Goal: Information Seeking & Learning: Learn about a topic

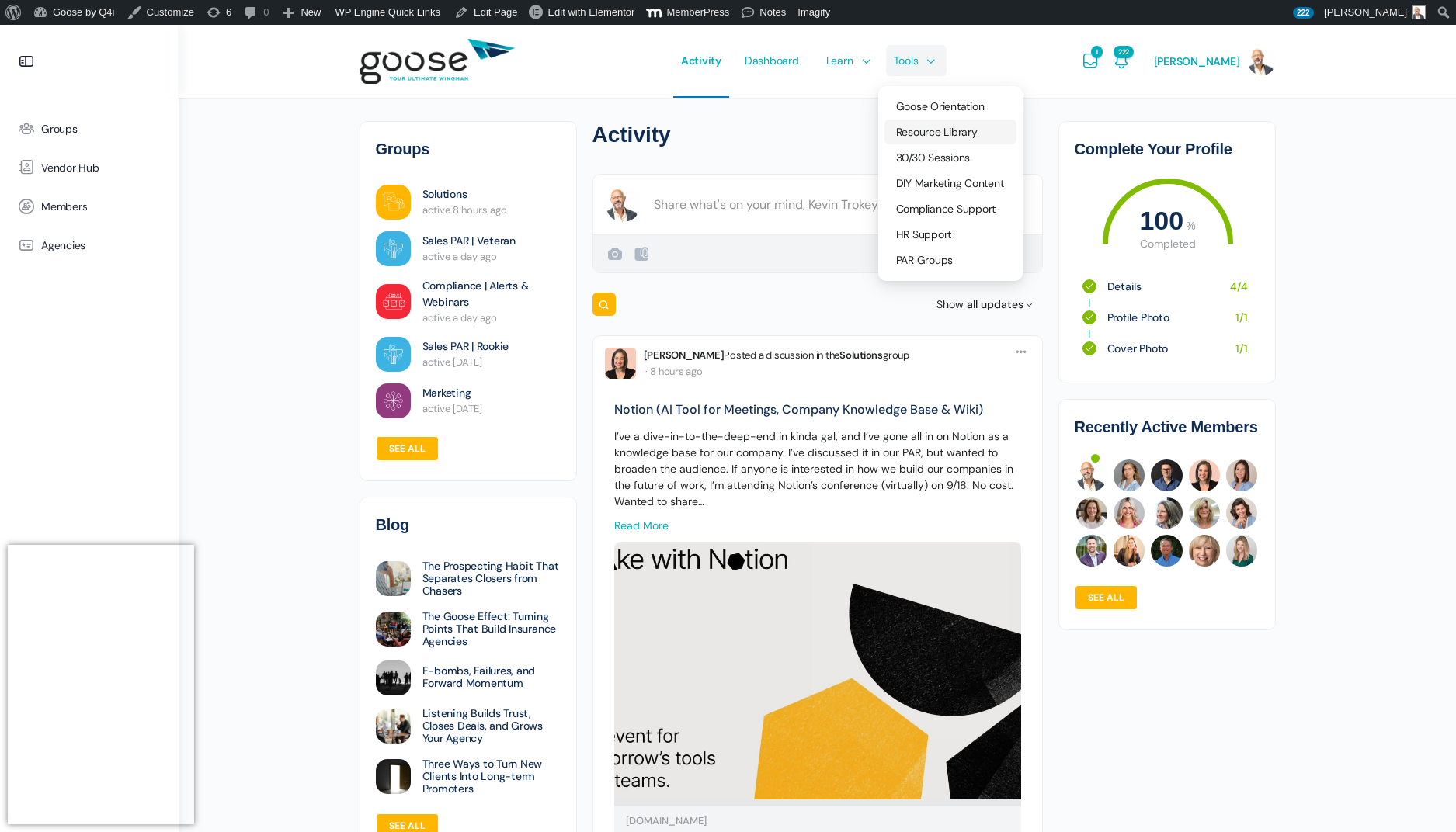
click at [936, 131] on span "Resource Library" at bounding box center [937, 132] width 82 height 14
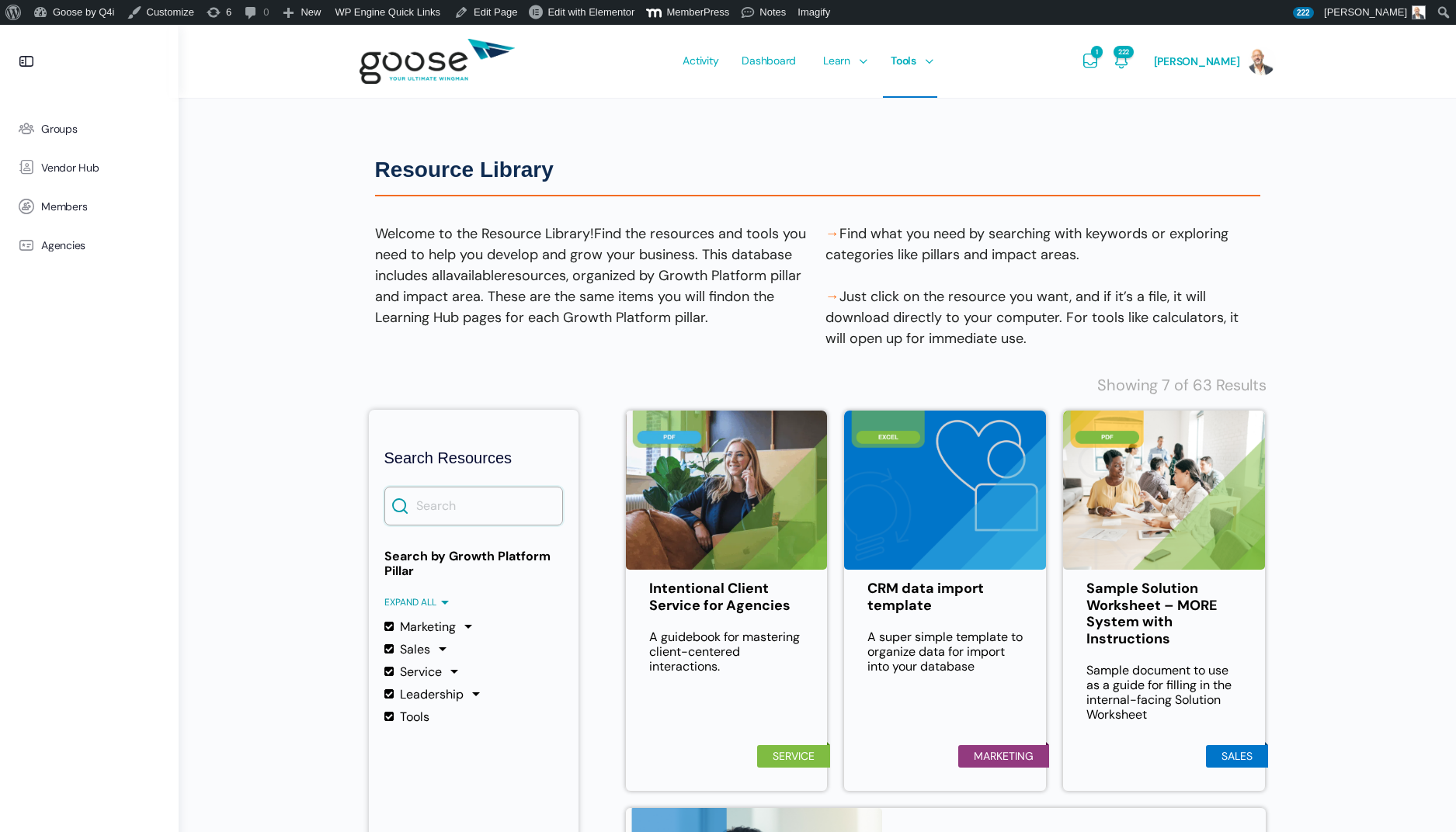
click at [541, 508] on input "Search" at bounding box center [473, 506] width 179 height 39
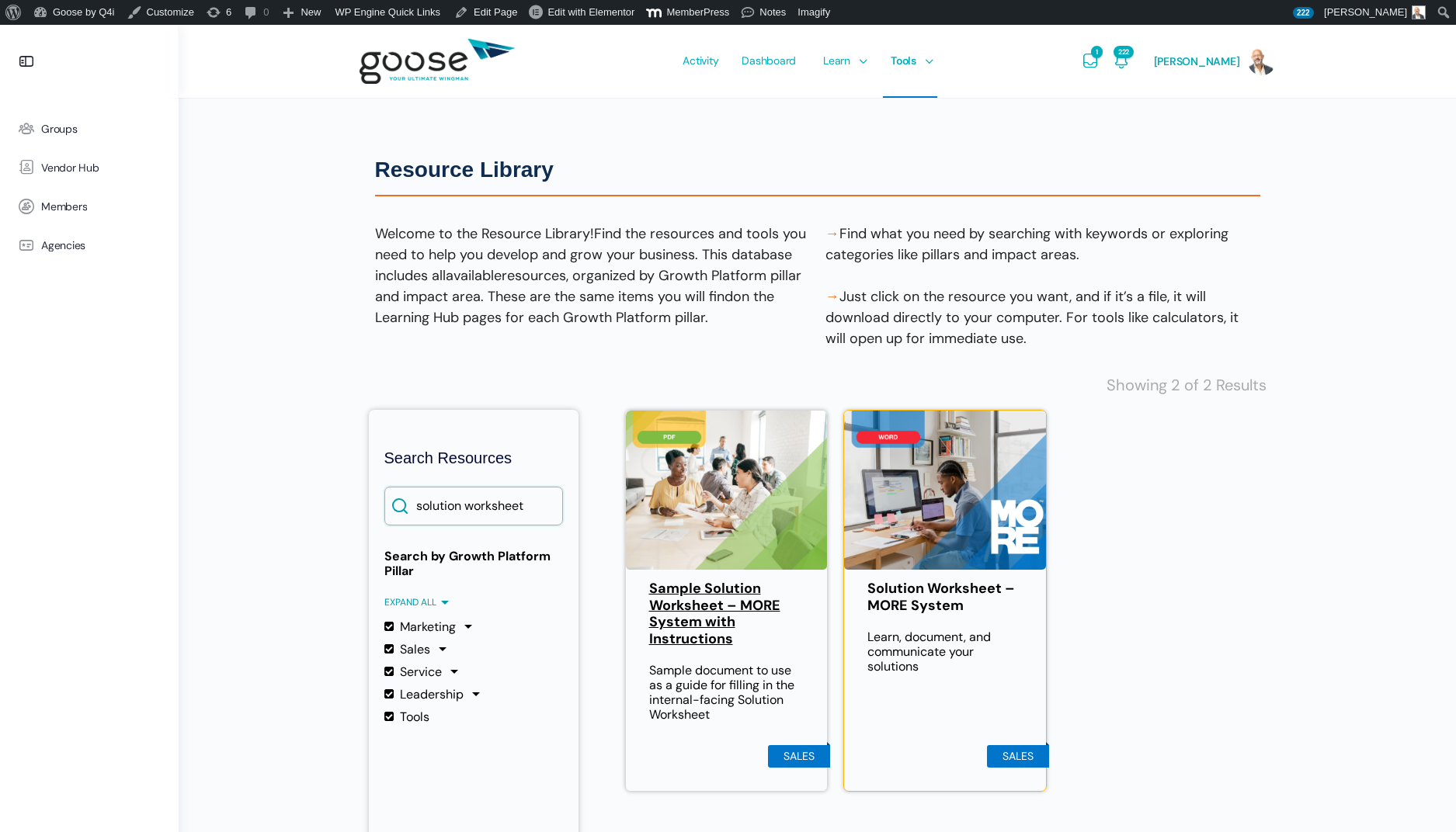
type input "solution worksheet"
click at [715, 609] on link "Sample Solution Worksheet – MORE System with Instructions" at bounding box center [726, 614] width 155 height 67
click at [949, 595] on link "Solution Worksheet – MORE System" at bounding box center [944, 598] width 155 height 34
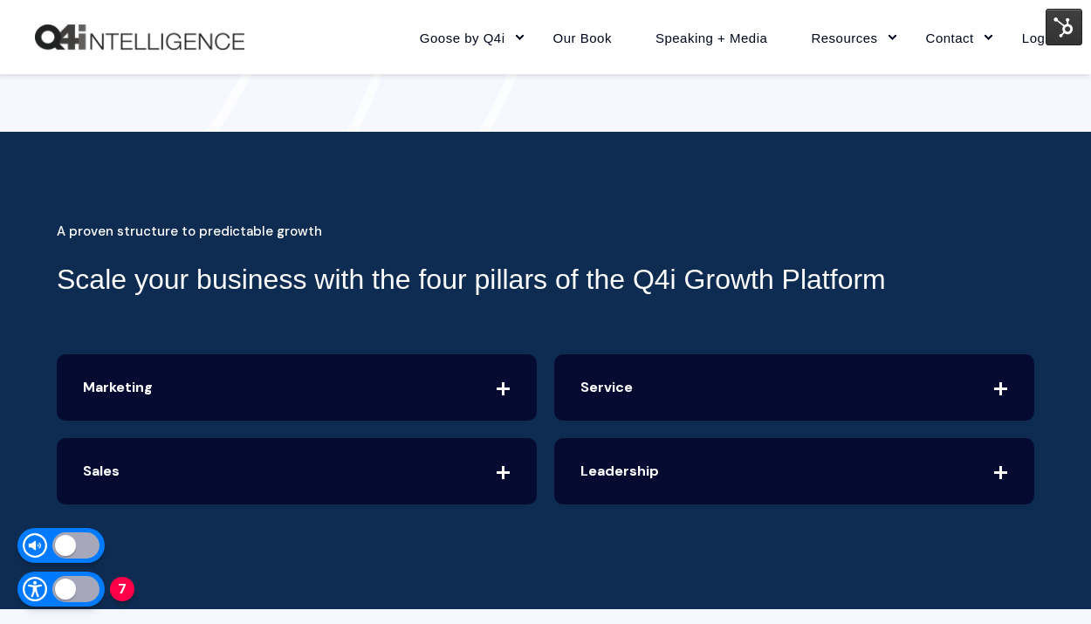
scroll to position [3782, 0]
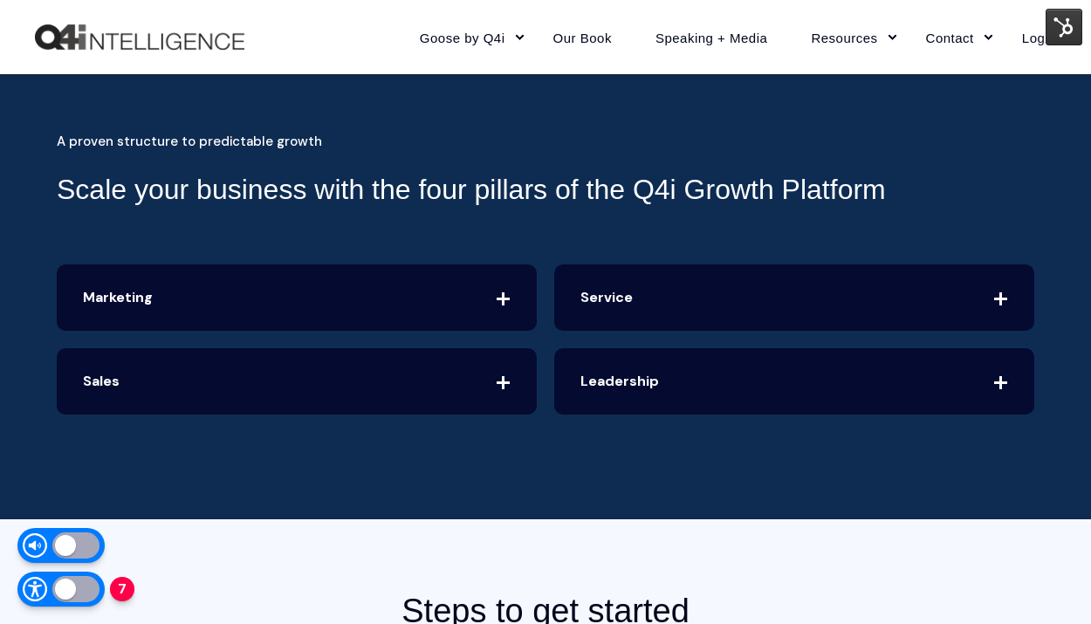
click at [506, 301] on span "Marketing" at bounding box center [297, 297] width 480 height 66
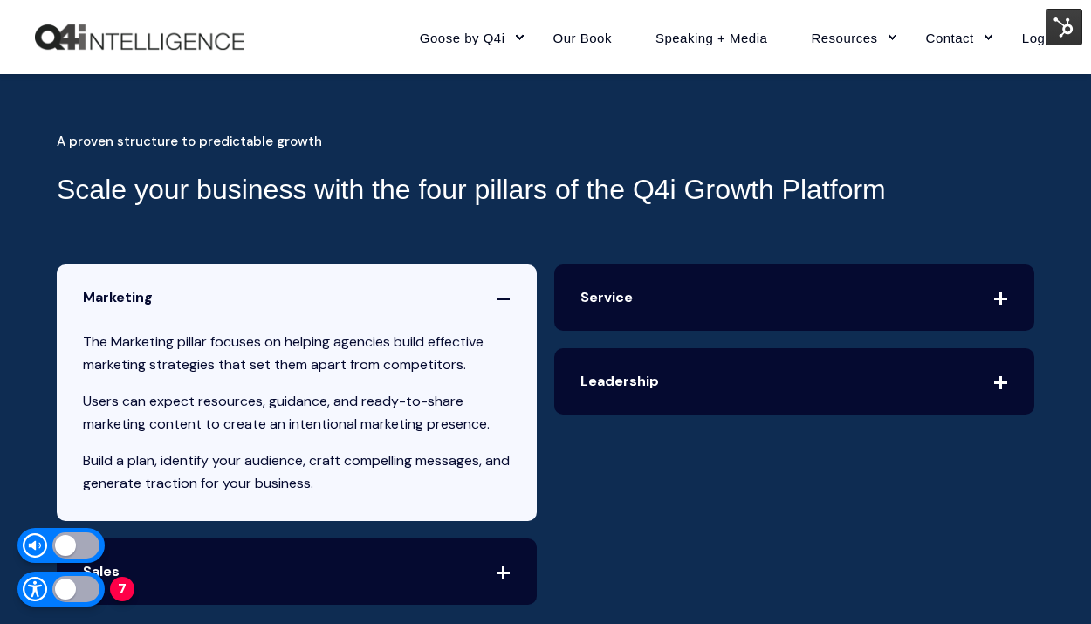
click at [506, 301] on span "Marketing" at bounding box center [297, 297] width 480 height 66
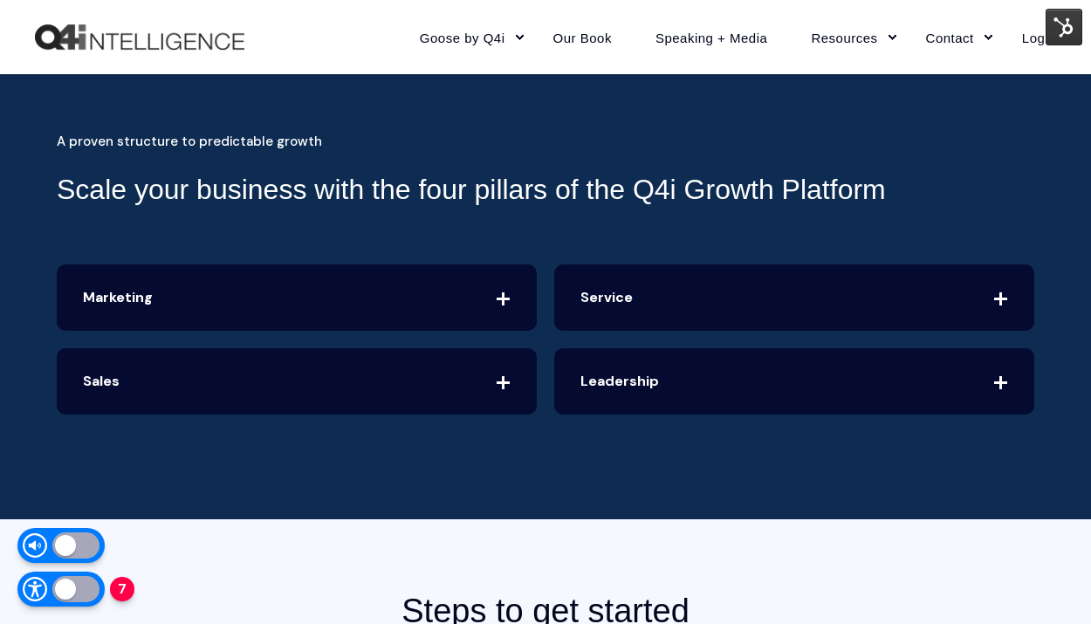
click at [999, 297] on icon at bounding box center [999, 297] width 0 height 0
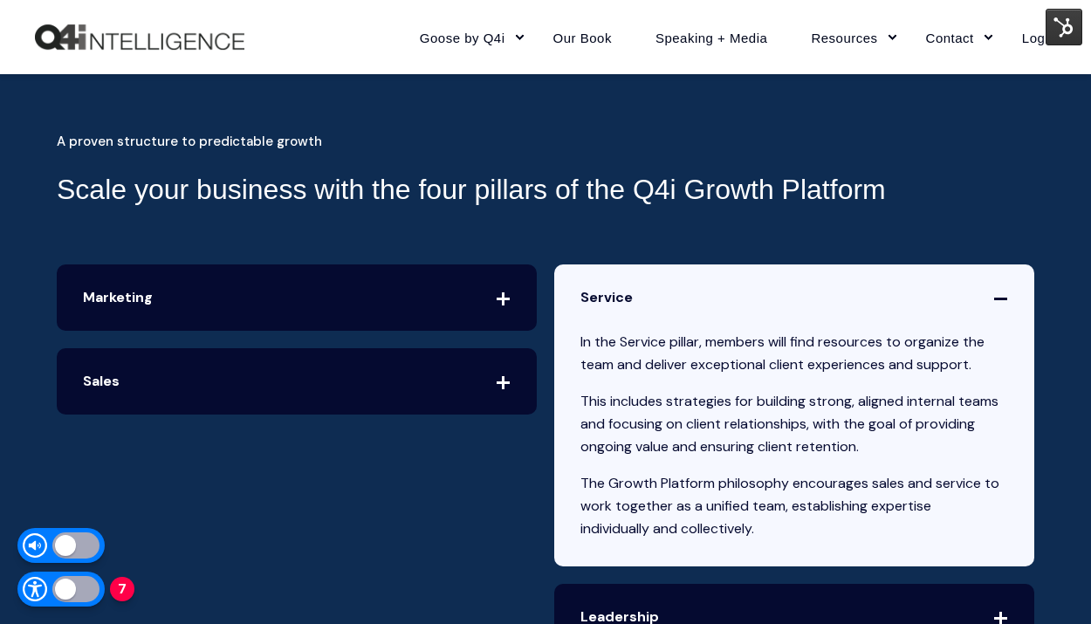
click at [999, 297] on icon at bounding box center [999, 297] width 0 height 0
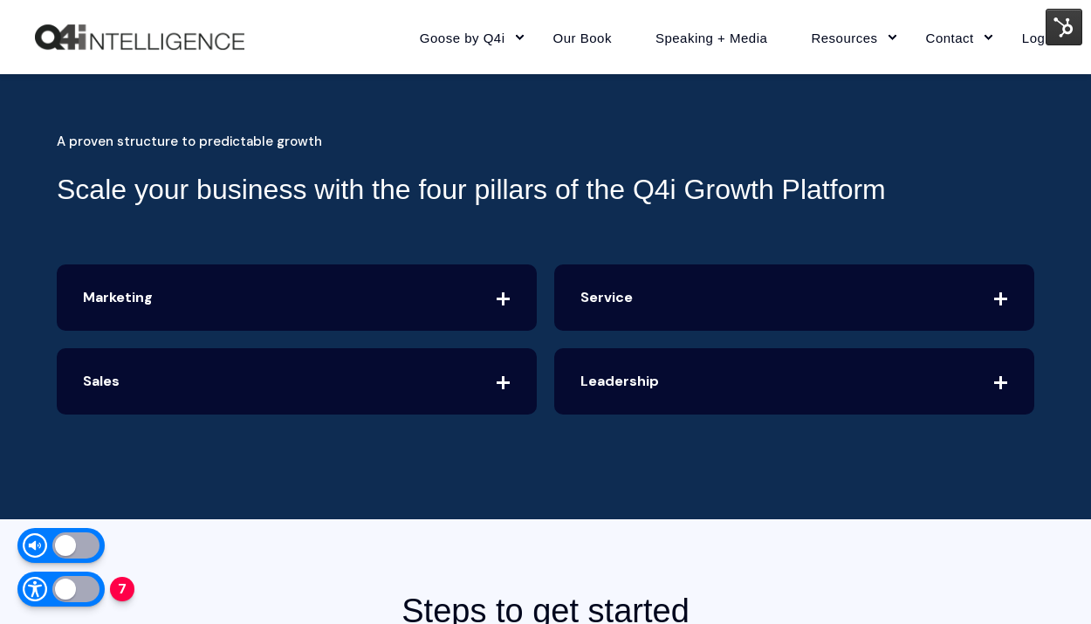
click at [996, 377] on span "Leadership" at bounding box center [794, 381] width 480 height 66
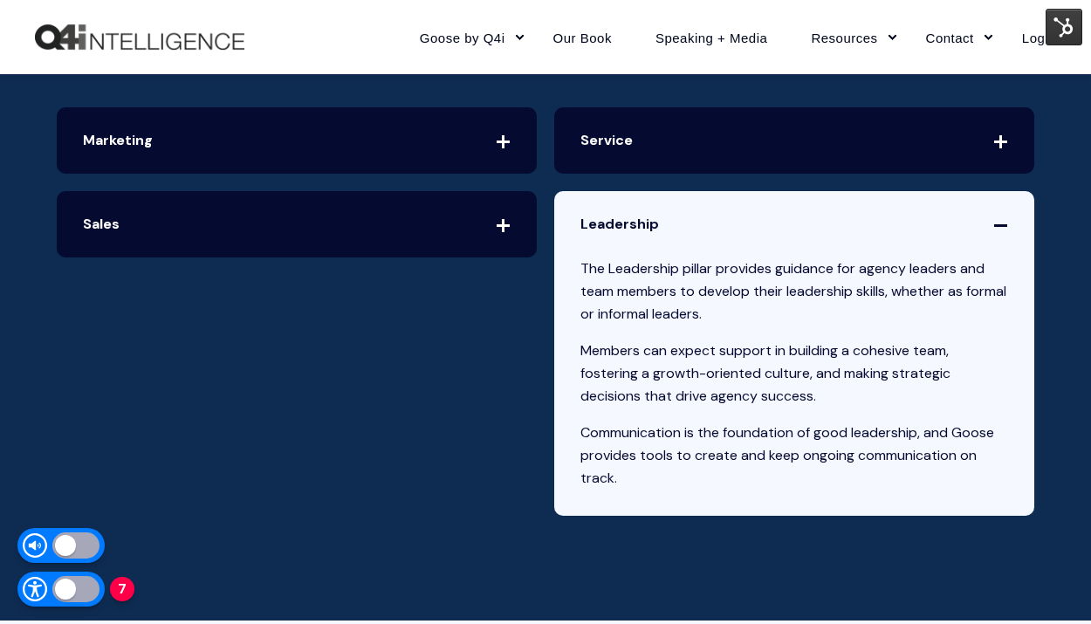
scroll to position [3942, 0]
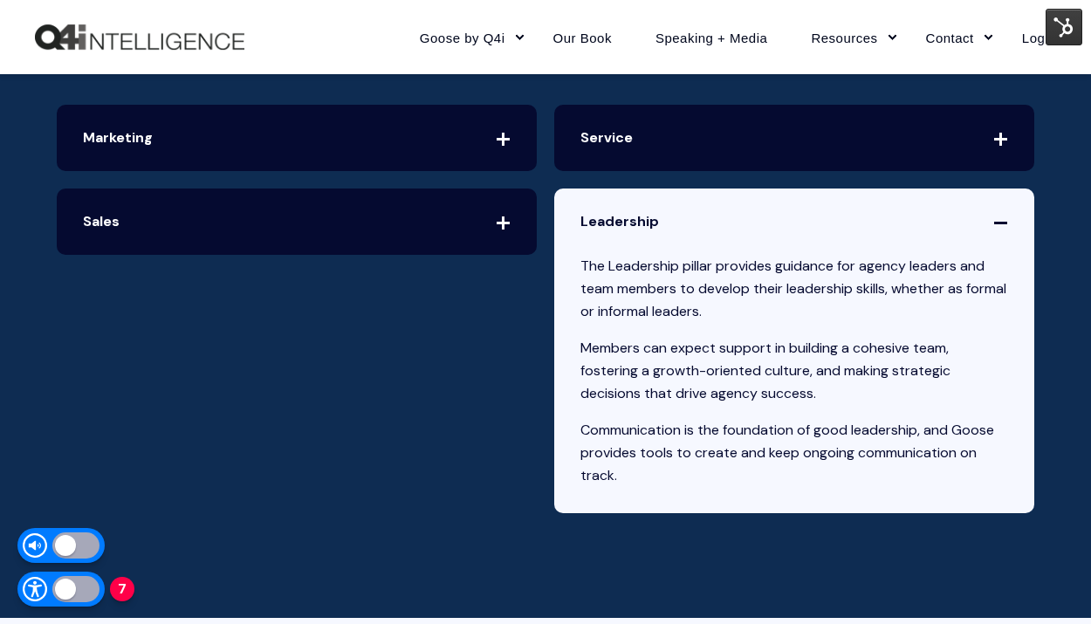
click at [999, 222] on icon at bounding box center [999, 222] width 0 height 0
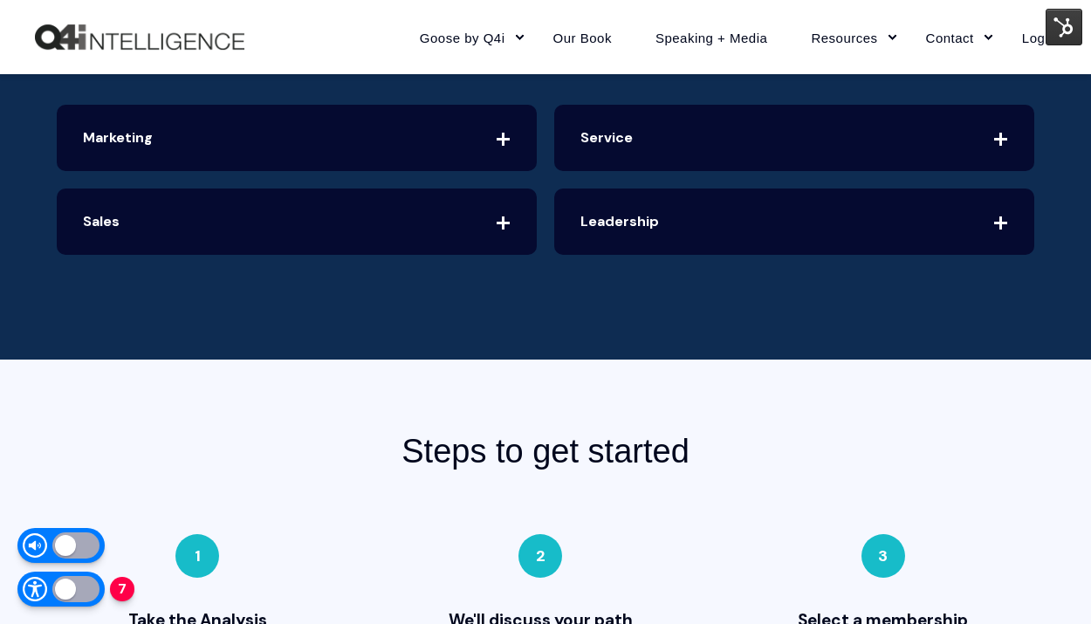
click at [502, 222] on icon at bounding box center [502, 222] width 0 height 0
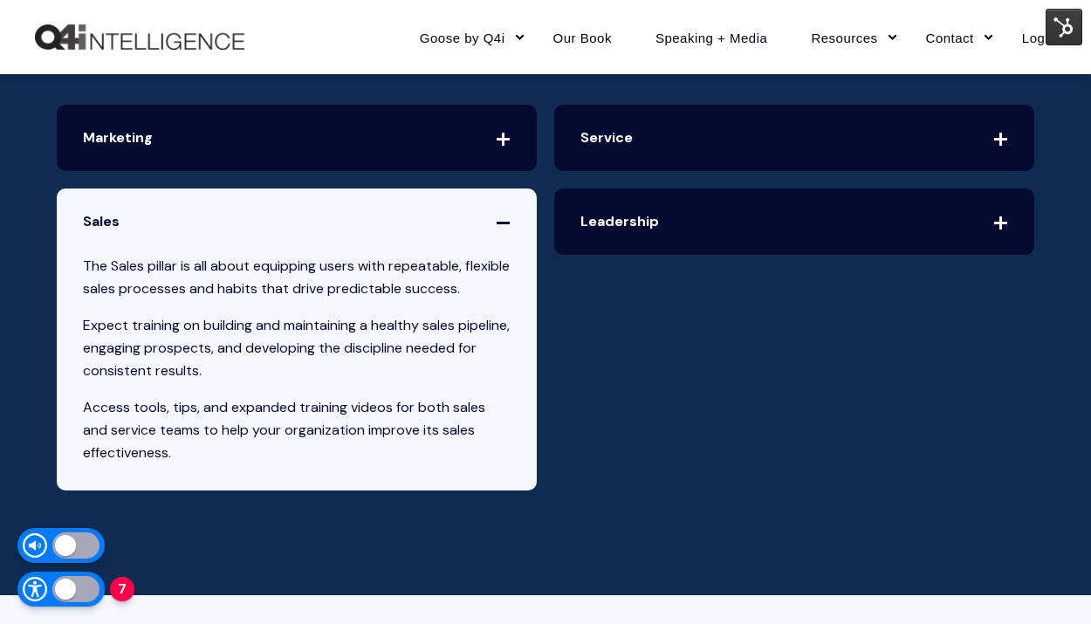
scroll to position [3930, 0]
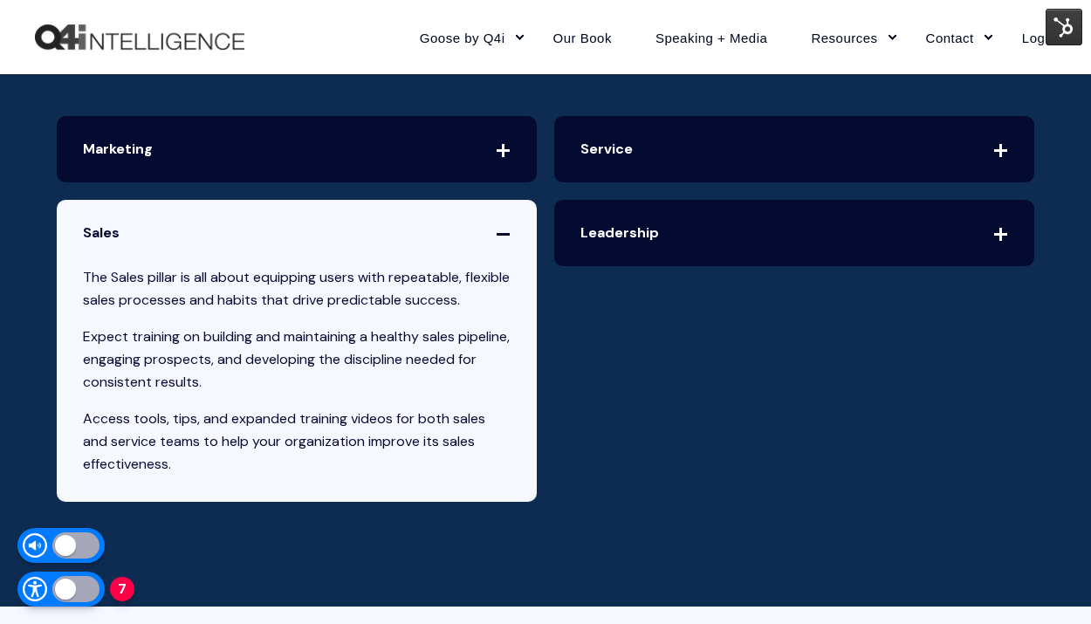
click at [503, 230] on span "Sales" at bounding box center [297, 233] width 480 height 66
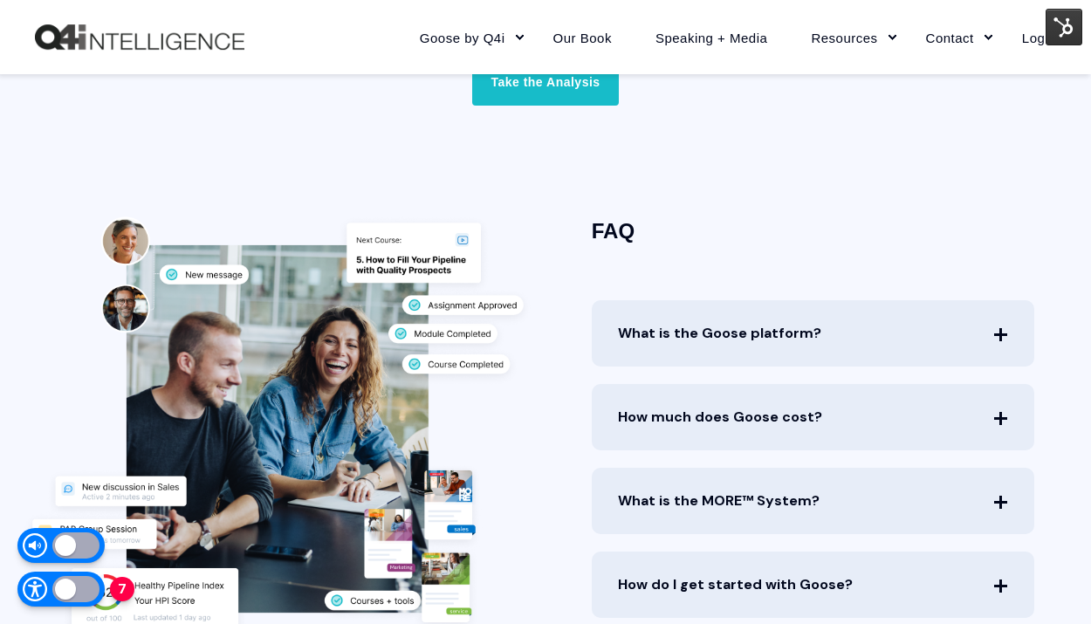
scroll to position [4619, 0]
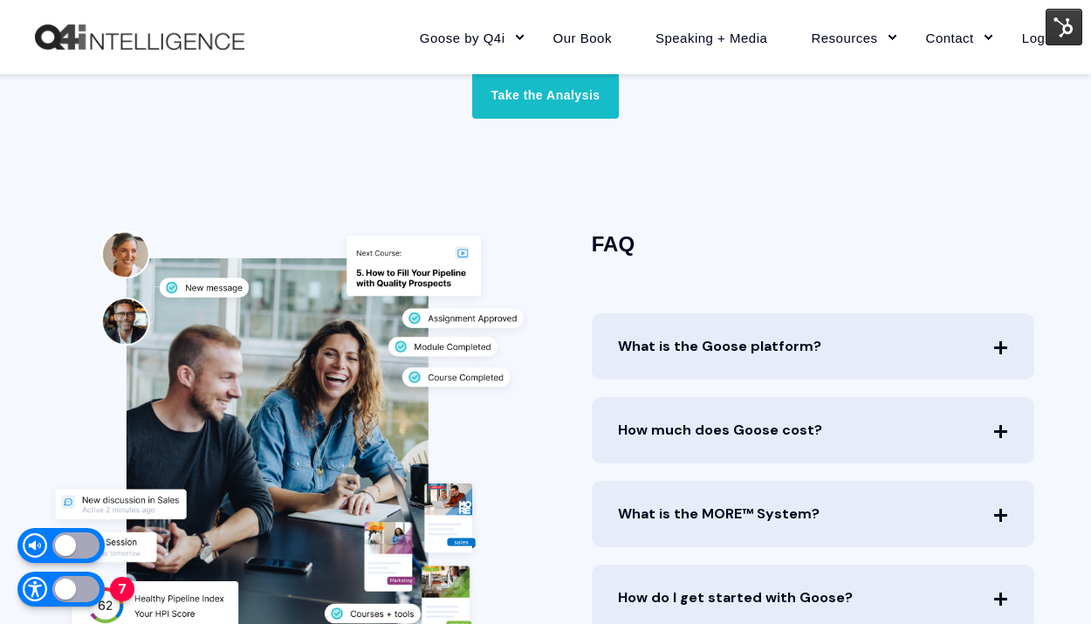
click at [645, 331] on span "What is the Goose platform?" at bounding box center [812, 346] width 442 height 66
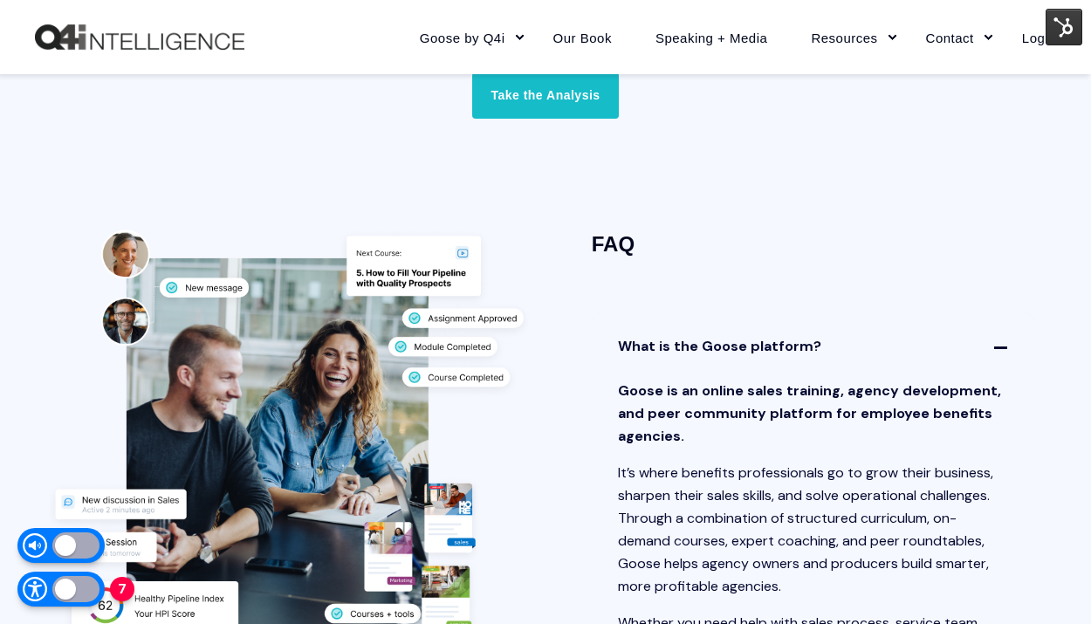
scroll to position [4960, 0]
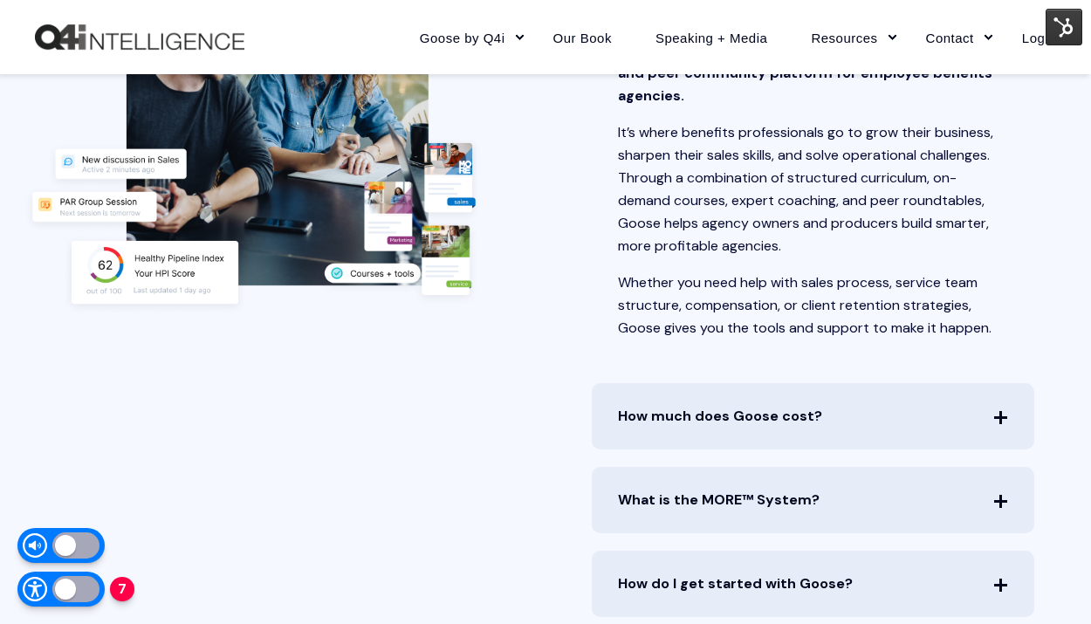
click at [683, 399] on span "How much does Goose cost?" at bounding box center [812, 416] width 442 height 66
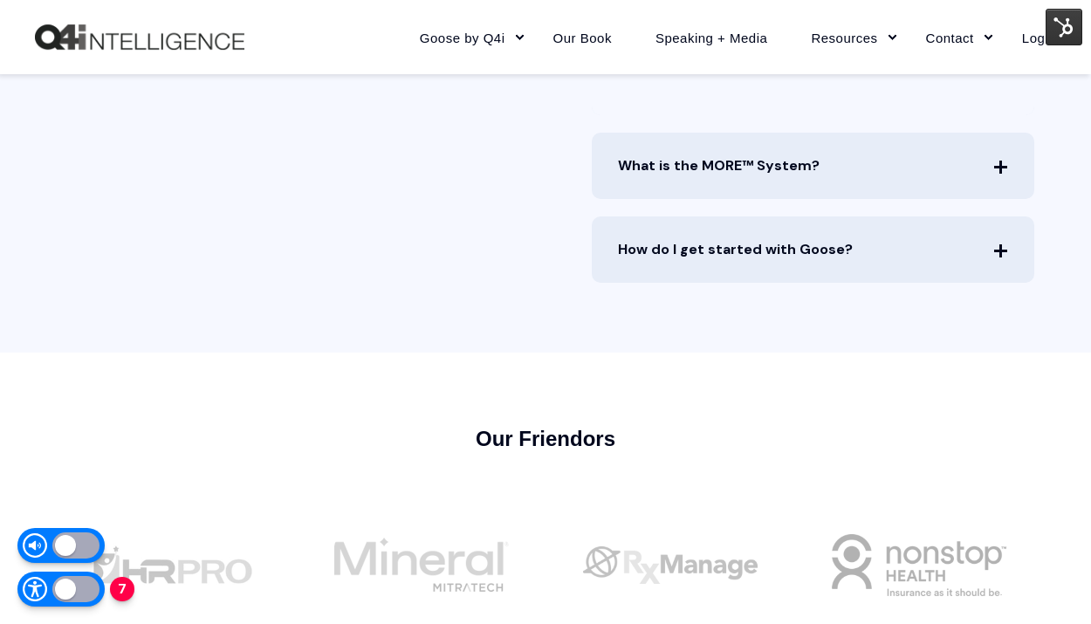
scroll to position [5545, 0]
click at [749, 173] on span "What is the MORE™ System?" at bounding box center [812, 164] width 442 height 66
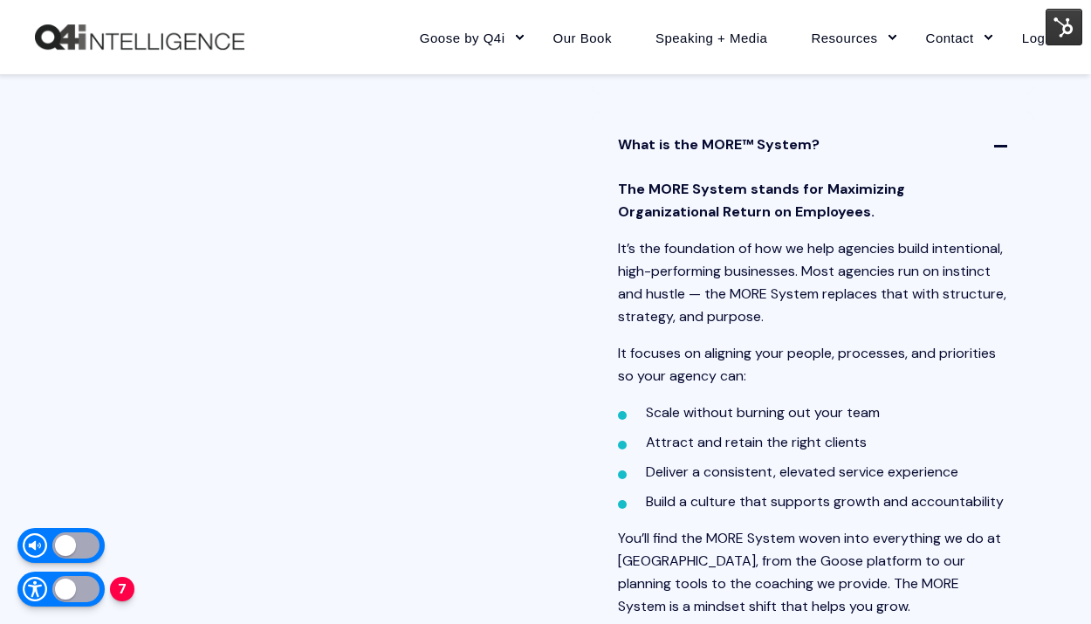
scroll to position [5687, 0]
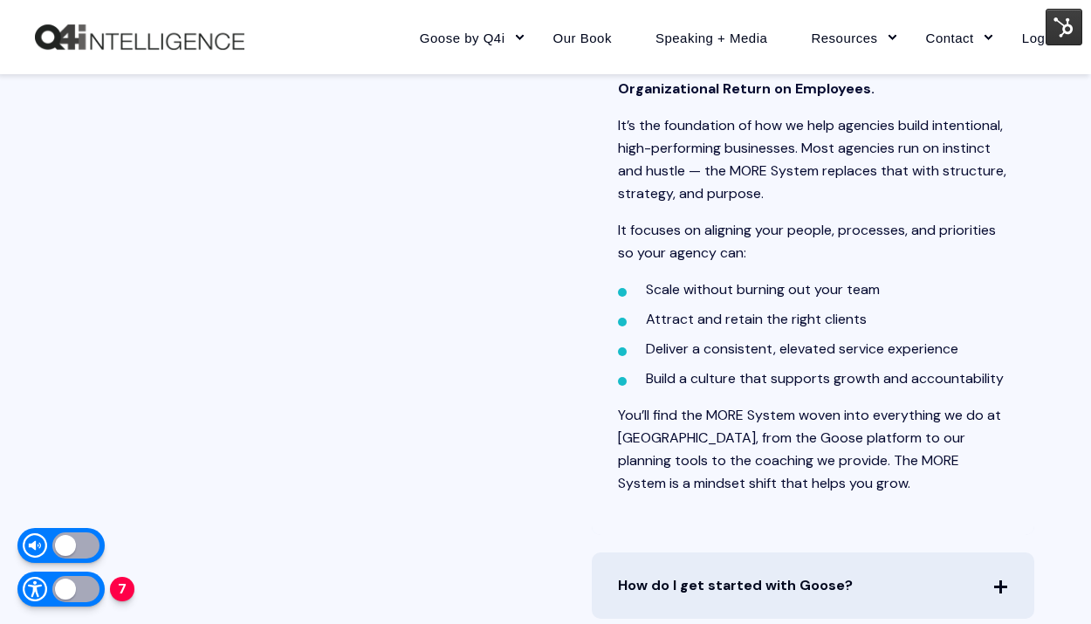
click at [815, 439] on span "The MORE System stands for Maximizing Organizational Return on Employees. It’s …" at bounding box center [812, 295] width 442 height 480
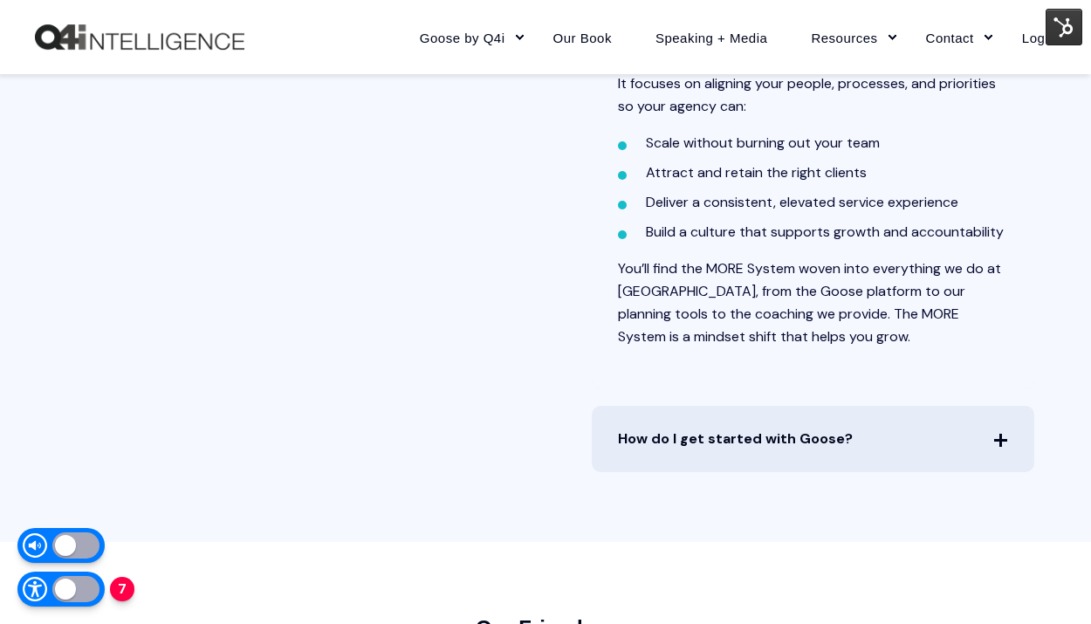
click at [815, 439] on span "How do I get started with Goose?" at bounding box center [812, 439] width 442 height 66
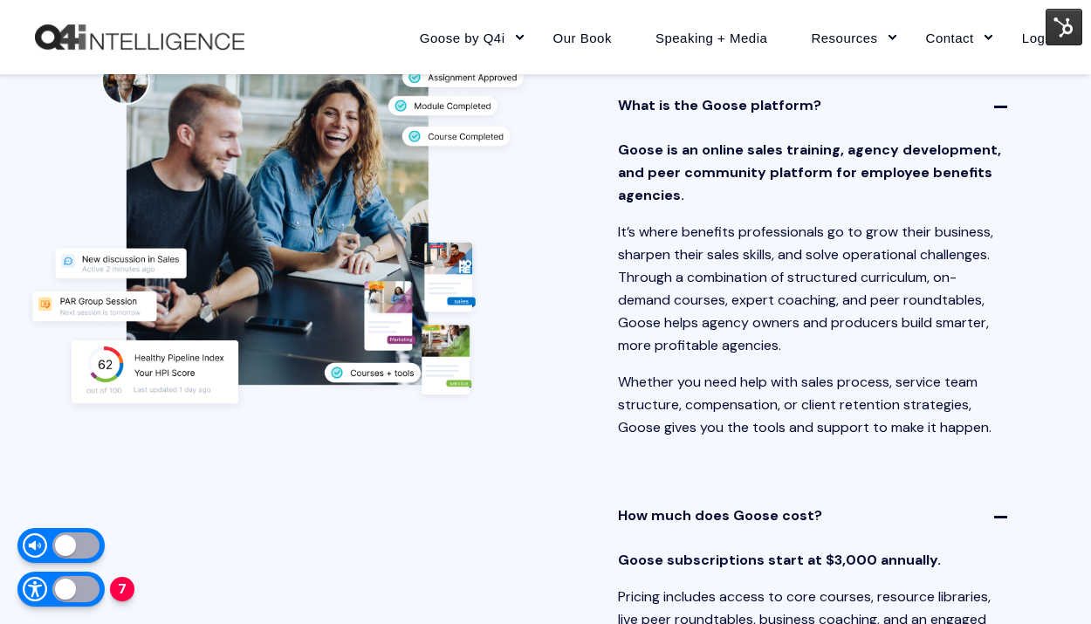
scroll to position [4861, 0]
click at [1005, 100] on span "What is the Goose platform?" at bounding box center [812, 105] width 442 height 66
